Goal: Transaction & Acquisition: Download file/media

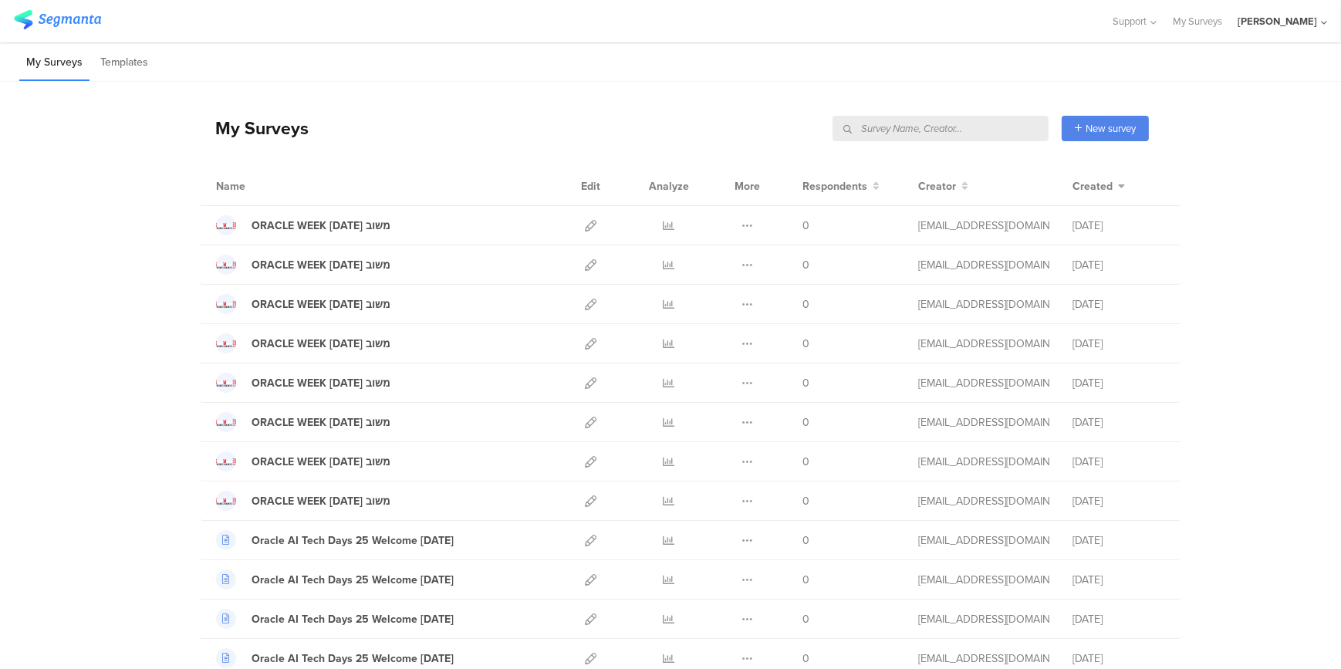
click at [965, 130] on input "text" at bounding box center [940, 128] width 216 height 25
type input "n"
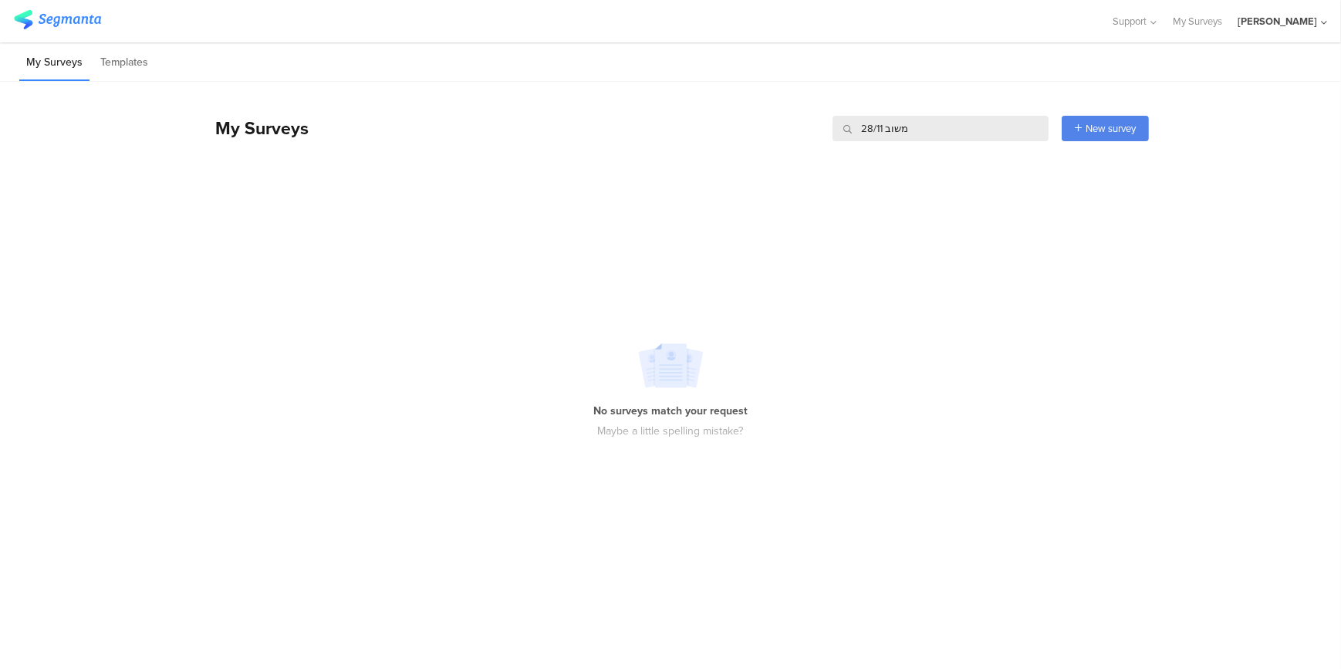
click at [1288, 21] on div "[PERSON_NAME]" at bounding box center [1276, 21] width 79 height 15
click at [1188, 103] on span "[PERSON_NAME]" at bounding box center [1187, 100] width 79 height 15
click at [1217, 17] on link "My Surveys" at bounding box center [1197, 21] width 49 height 42
click at [1294, 15] on div "[PERSON_NAME]" at bounding box center [1276, 21] width 79 height 15
click at [1177, 100] on span "[PERSON_NAME]" at bounding box center [1187, 100] width 79 height 15
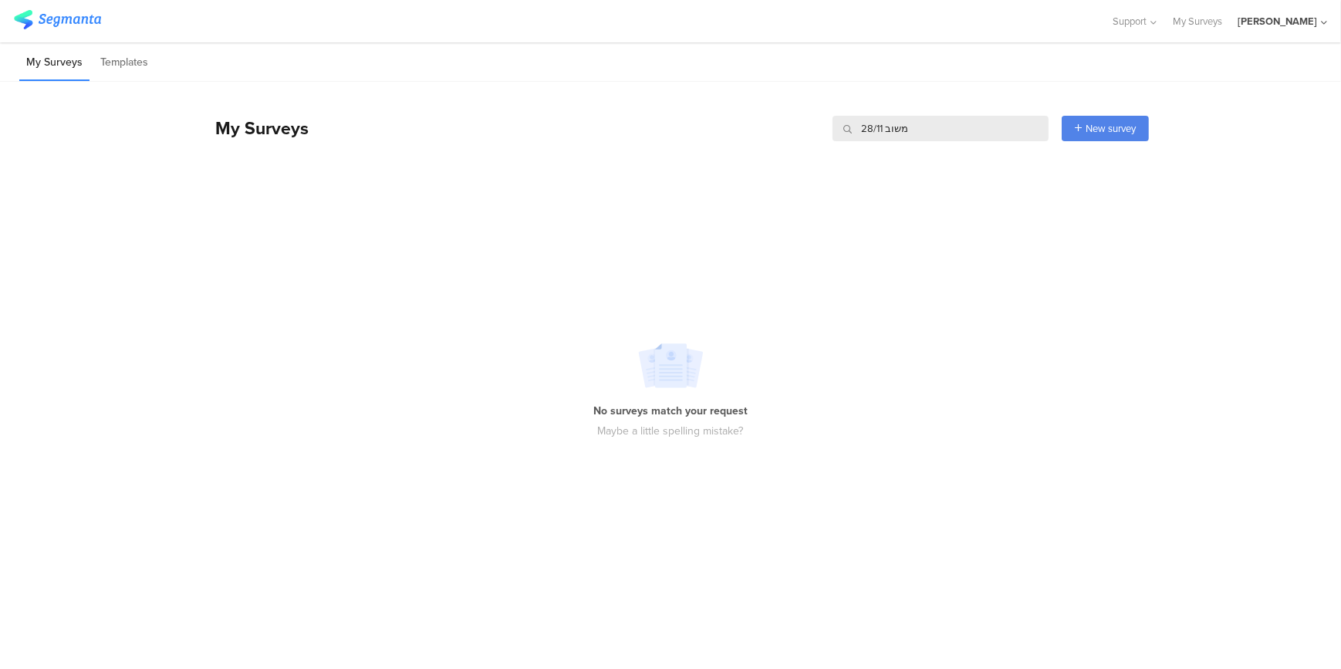
click at [71, 15] on img at bounding box center [57, 19] width 87 height 19
click at [67, 15] on img at bounding box center [57, 19] width 87 height 19
drag, startPoint x: 946, startPoint y: 134, endPoint x: 671, endPoint y: 83, distance: 279.5
click at [815, 142] on div "My Surveys משוב 28/11 משוב 28/11 New survey Start from scratch Choose from temp…" at bounding box center [674, 128] width 949 height 62
type input "מ"
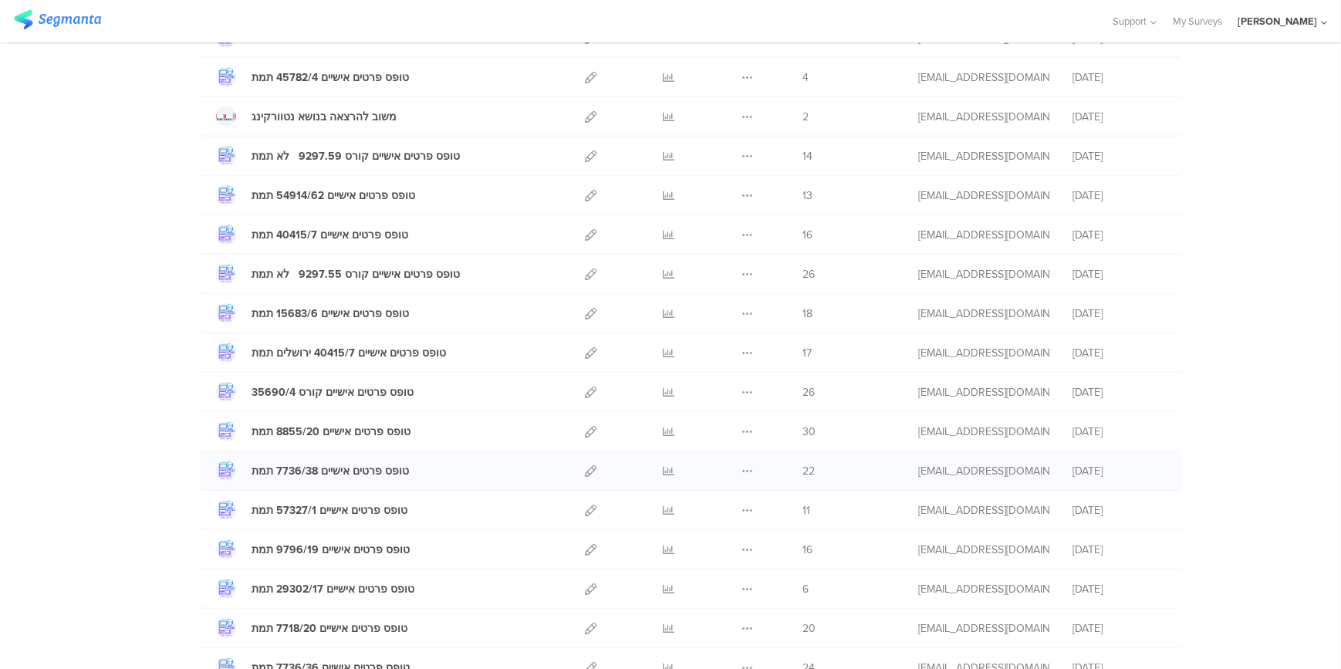
scroll to position [1662, 0]
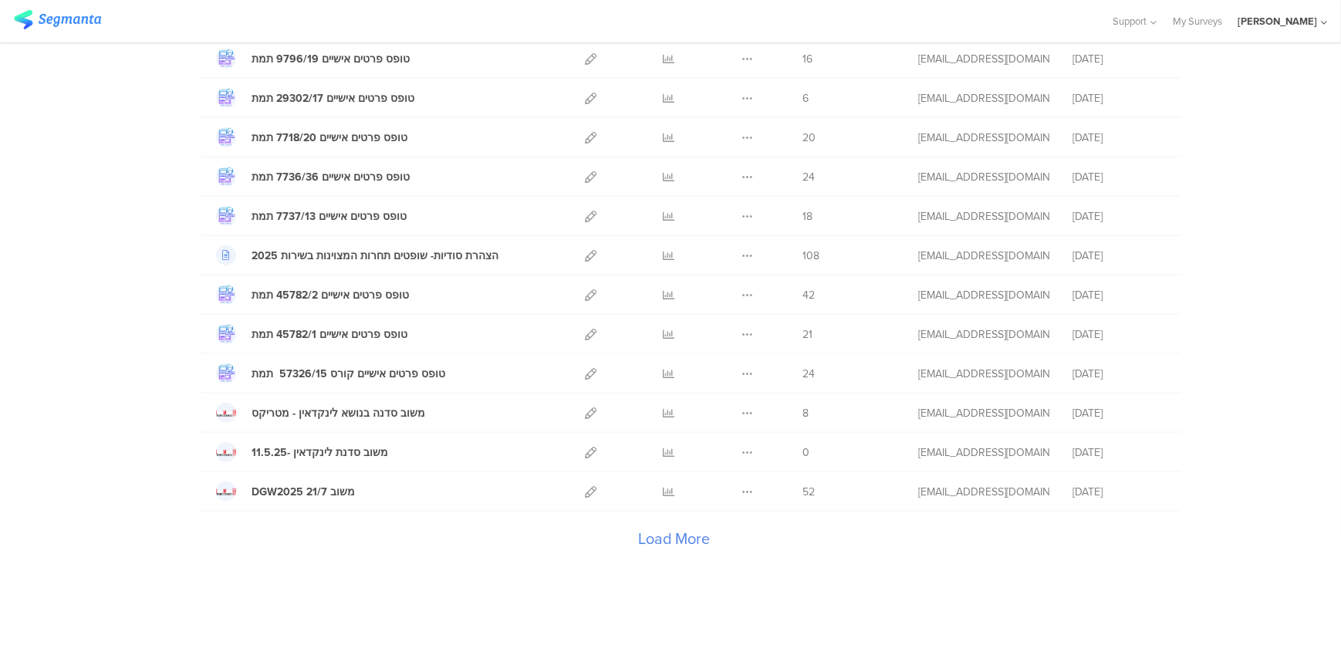
click at [670, 537] on div "Load More" at bounding box center [674, 543] width 949 height 62
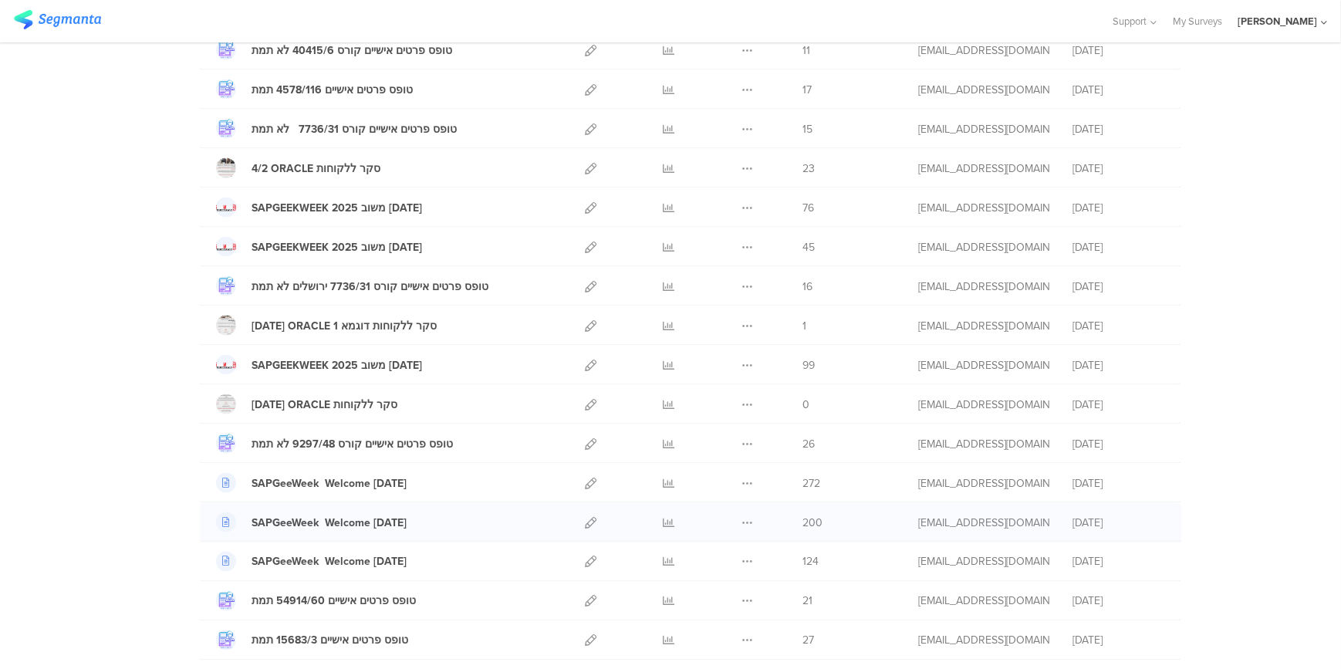
scroll to position [3626, 0]
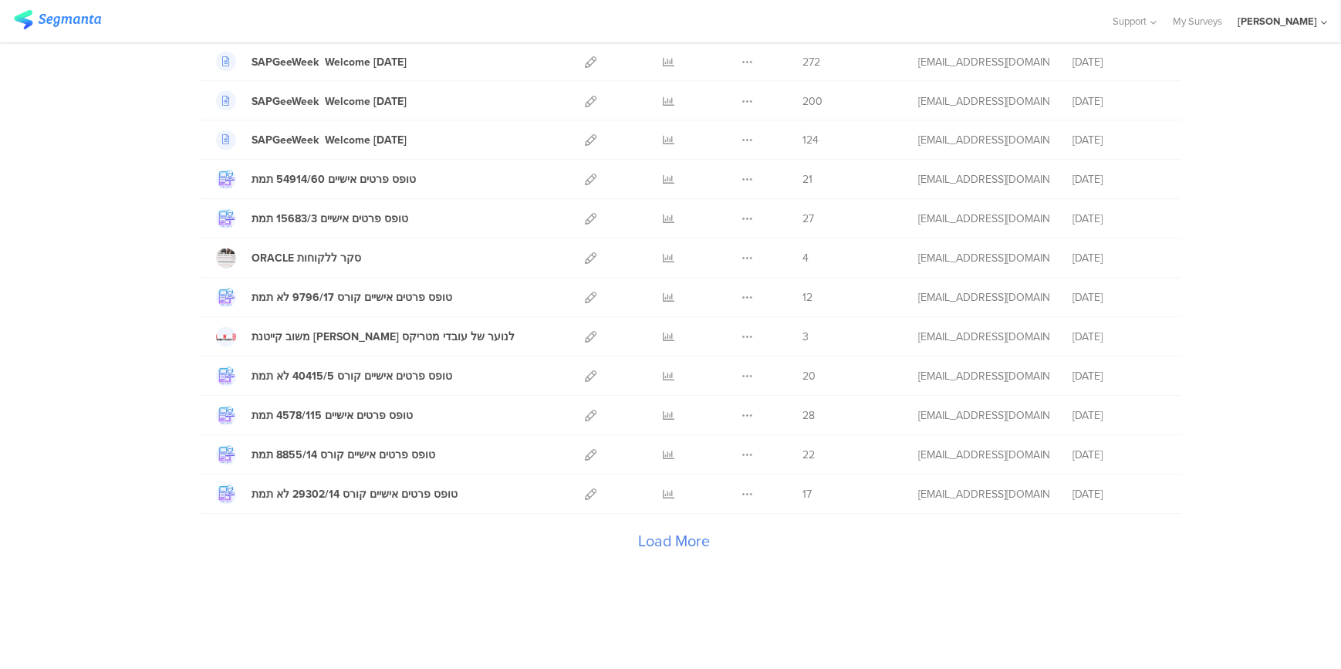
click at [661, 530] on div "Load More" at bounding box center [674, 546] width 949 height 62
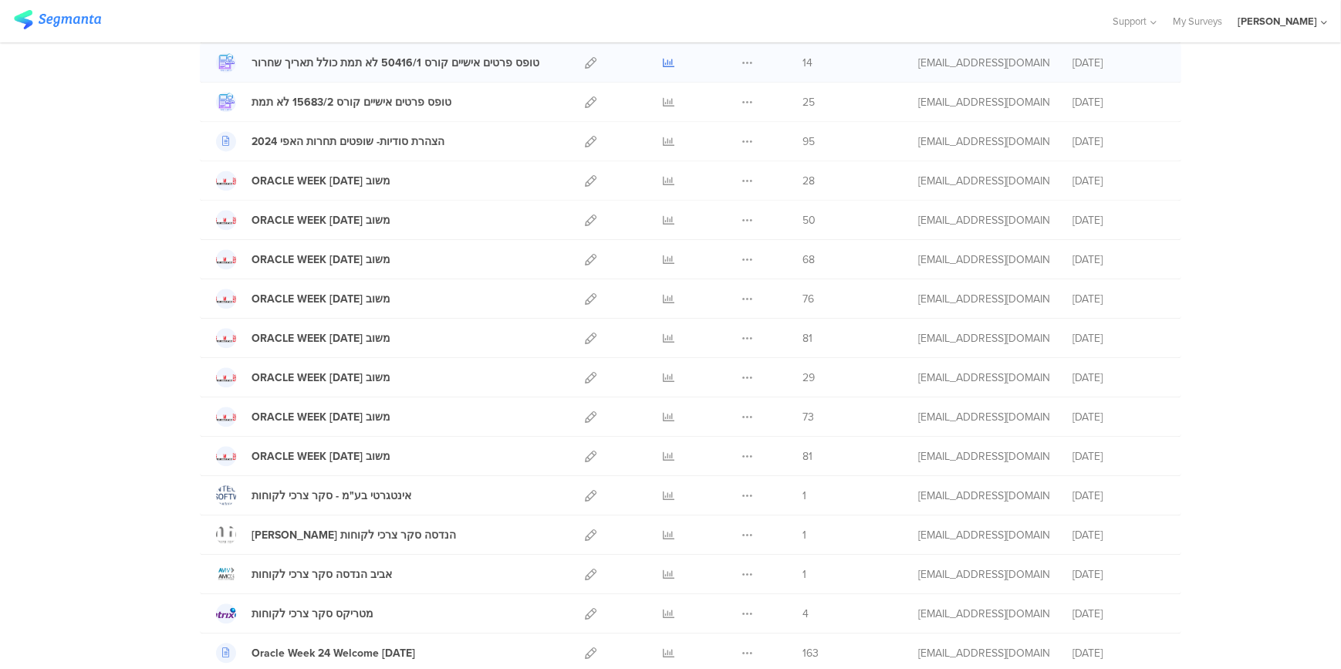
scroll to position [4467, 0]
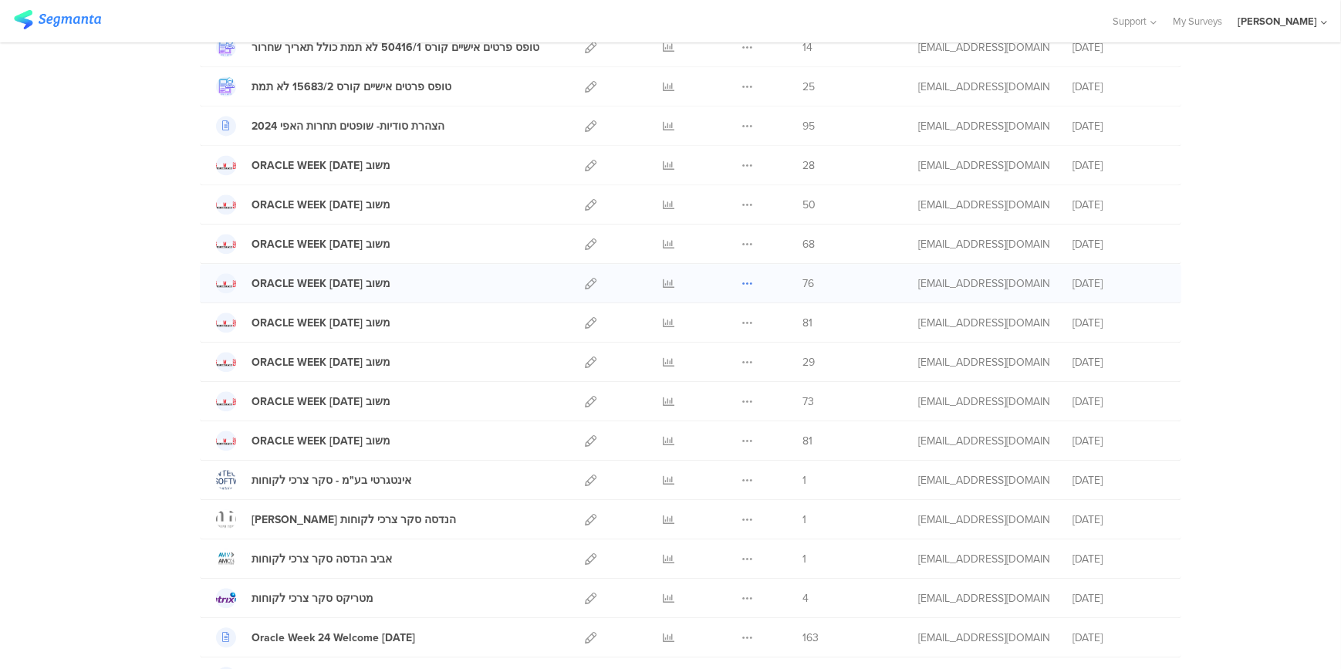
click at [741, 278] on icon at bounding box center [747, 284] width 12 height 12
click at [714, 339] on link "Export" at bounding box center [716, 350] width 85 height 28
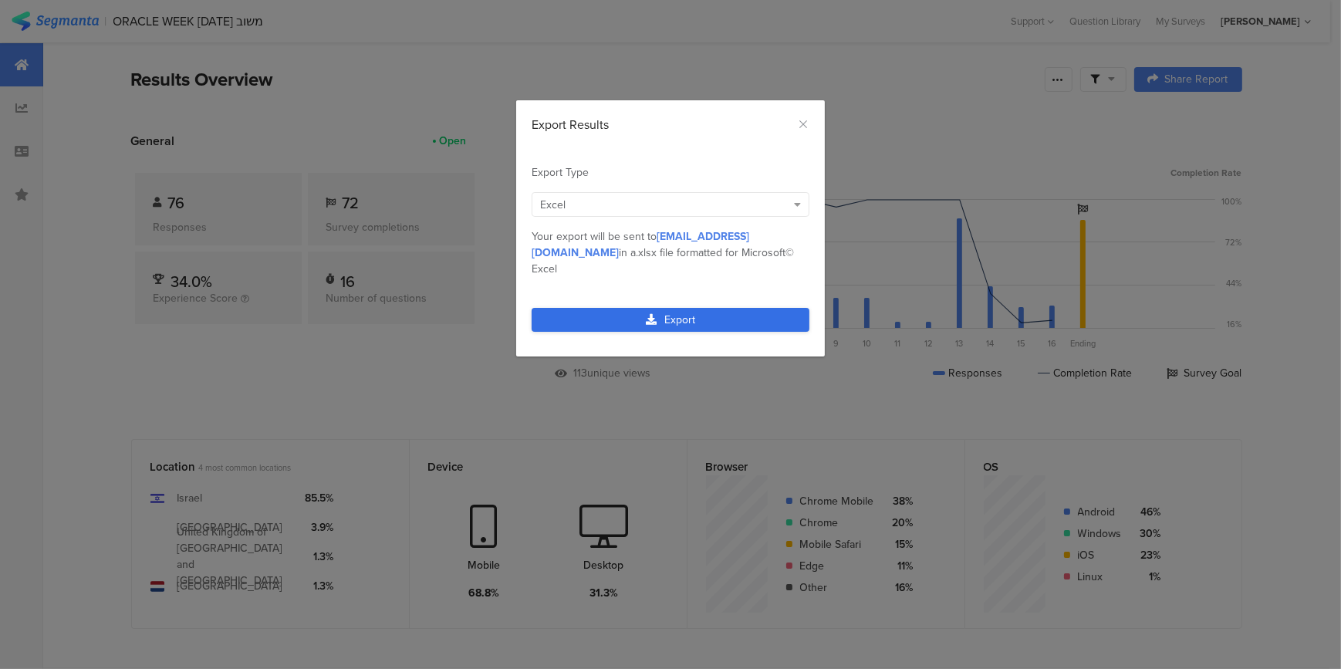
click at [691, 308] on link "Export" at bounding box center [671, 320] width 278 height 24
